Goal: Task Accomplishment & Management: Use online tool/utility

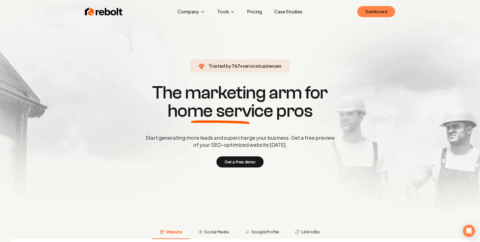
click at [376, 12] on link "Dashboard" at bounding box center [377, 11] width 38 height 11
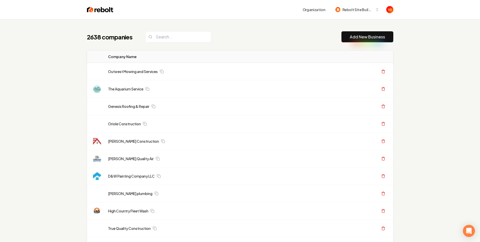
click at [174, 72] on div "Outwest Mowing and Services" at bounding box center [210, 71] width 205 height 5
click at [153, 71] on link "Outwest Mowing and Services" at bounding box center [133, 71] width 50 height 5
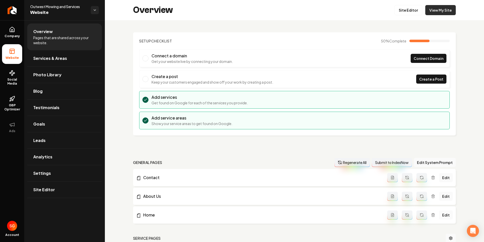
click at [434, 11] on link "View My Site" at bounding box center [440, 10] width 31 height 10
click at [407, 6] on link "Site Editor" at bounding box center [409, 10] width 28 height 10
